Goal: Information Seeking & Learning: Find specific fact

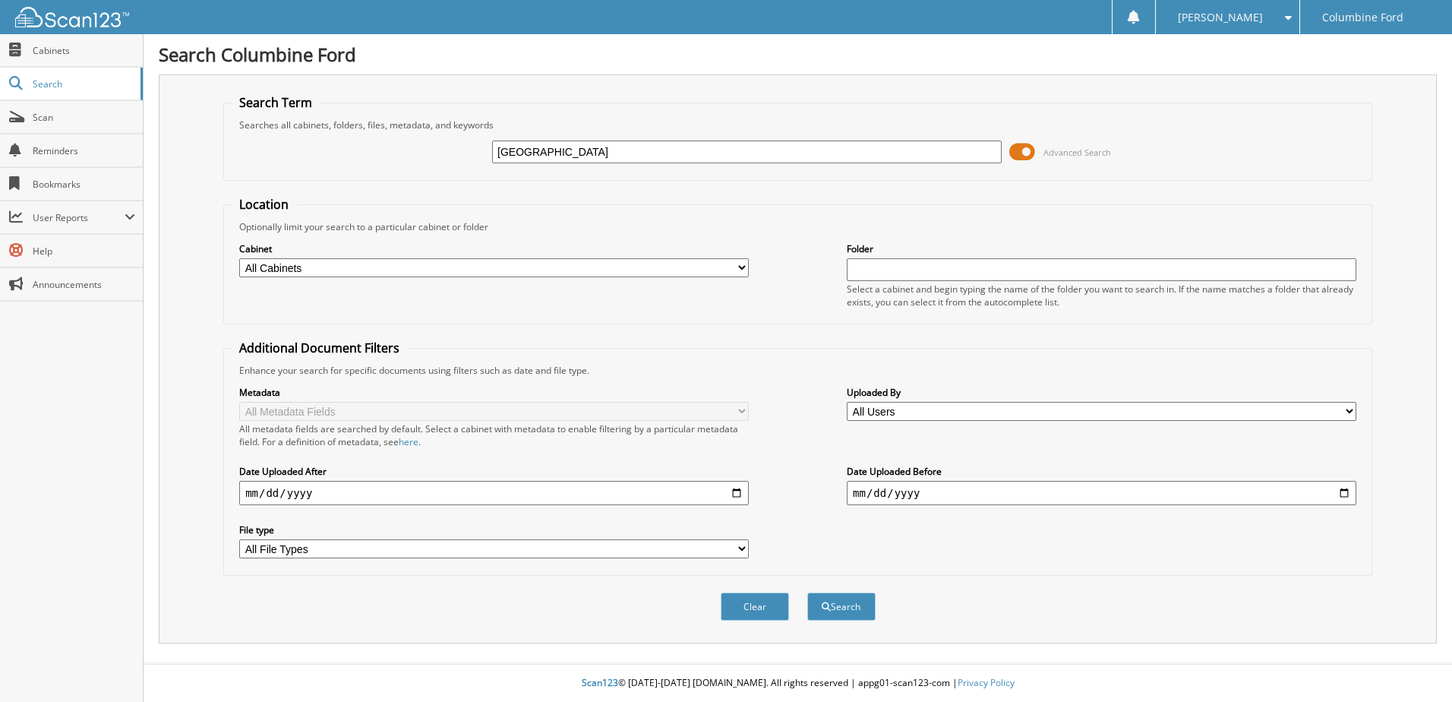
type input "[GEOGRAPHIC_DATA]"
click at [807, 592] on button "Search" at bounding box center [841, 606] width 68 height 28
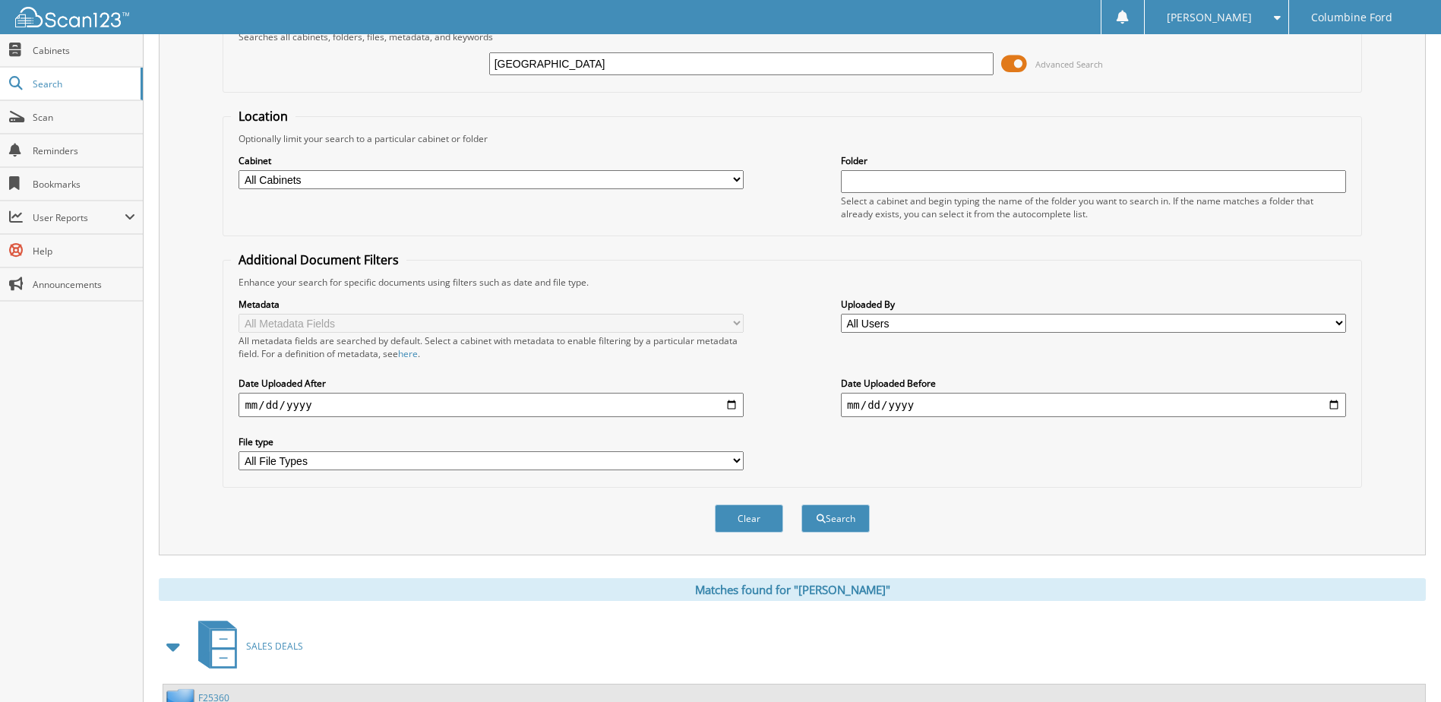
scroll to position [232, 0]
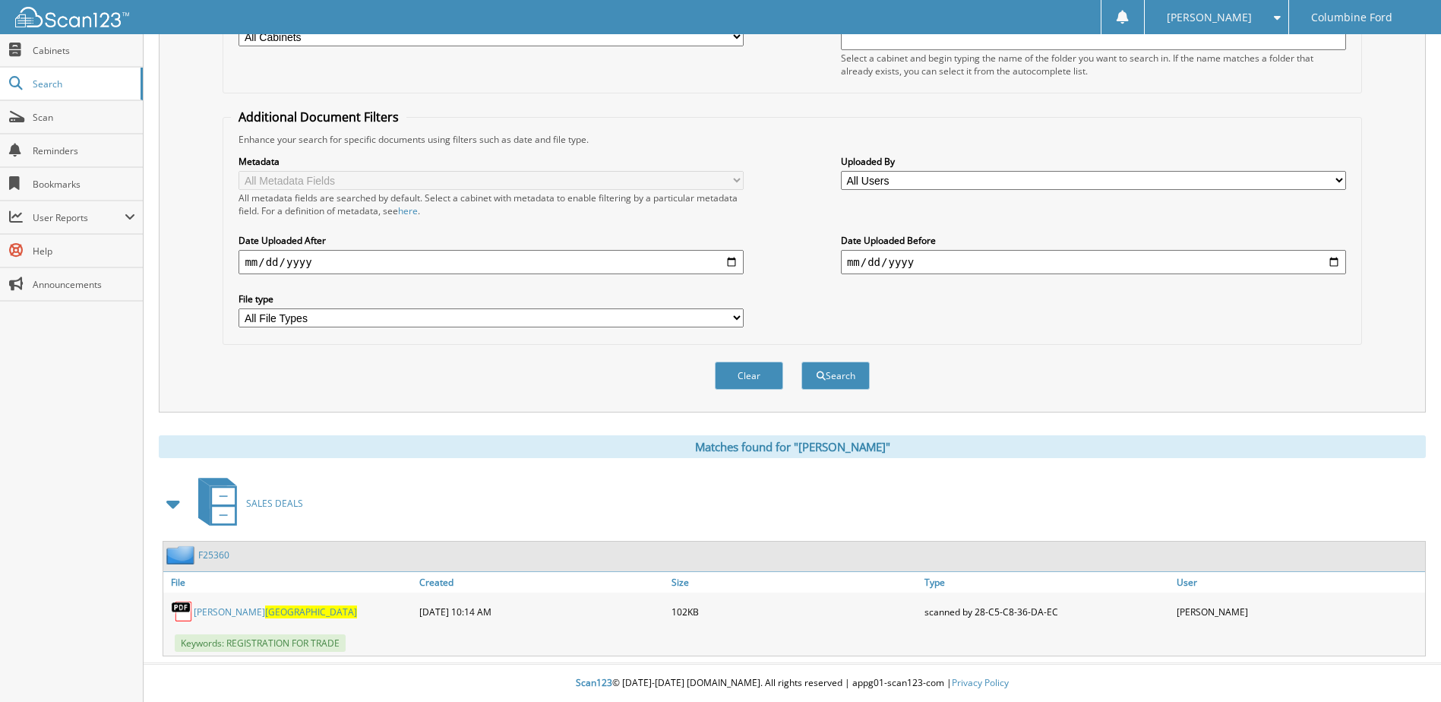
click at [217, 553] on link "F25360" at bounding box center [213, 554] width 31 height 13
